Goal: Entertainment & Leisure: Consume media (video, audio)

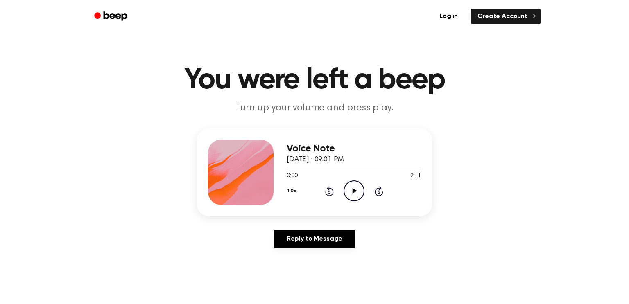
click at [353, 191] on icon at bounding box center [354, 190] width 5 height 5
click at [353, 196] on icon "Pause Audio" at bounding box center [354, 191] width 21 height 21
click at [353, 196] on icon "Play Audio" at bounding box center [354, 191] width 21 height 21
click at [353, 196] on icon "Pause Audio" at bounding box center [354, 191] width 21 height 21
click at [359, 186] on icon "Play Audio" at bounding box center [354, 191] width 21 height 21
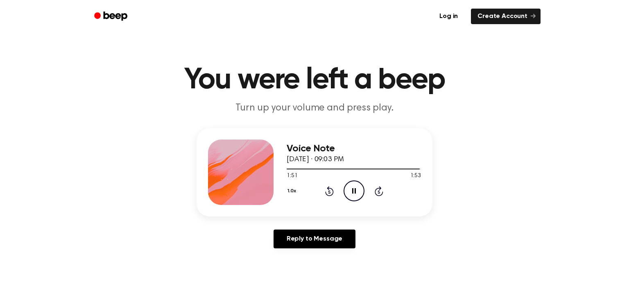
click at [360, 183] on icon "Pause Audio" at bounding box center [354, 191] width 21 height 21
click at [356, 187] on icon "Play Audio" at bounding box center [354, 191] width 21 height 21
click at [358, 190] on icon "Pause Audio" at bounding box center [354, 191] width 21 height 21
